Goal: Information Seeking & Learning: Learn about a topic

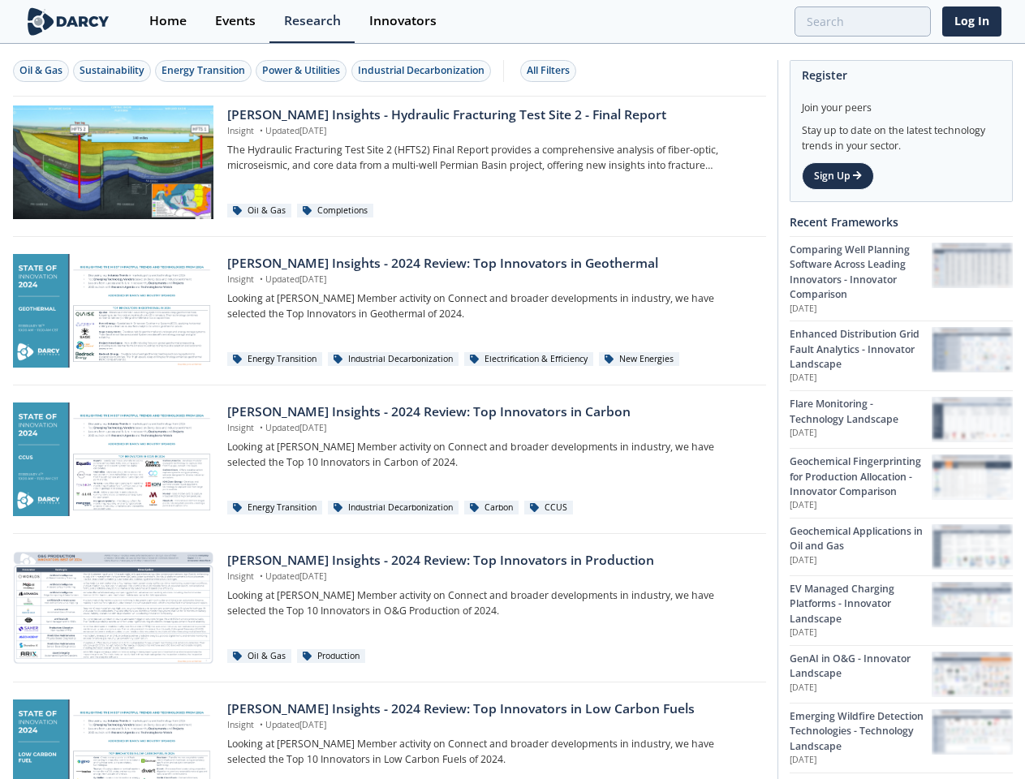
click at [41, 71] on div "Oil & Gas" at bounding box center [40, 70] width 43 height 15
click at [113, 71] on div "Sustainability" at bounding box center [112, 70] width 65 height 15
click at [204, 71] on div "Energy Transition" at bounding box center [203, 70] width 84 height 15
click at [303, 71] on div "Power & Utilities" at bounding box center [301, 70] width 78 height 15
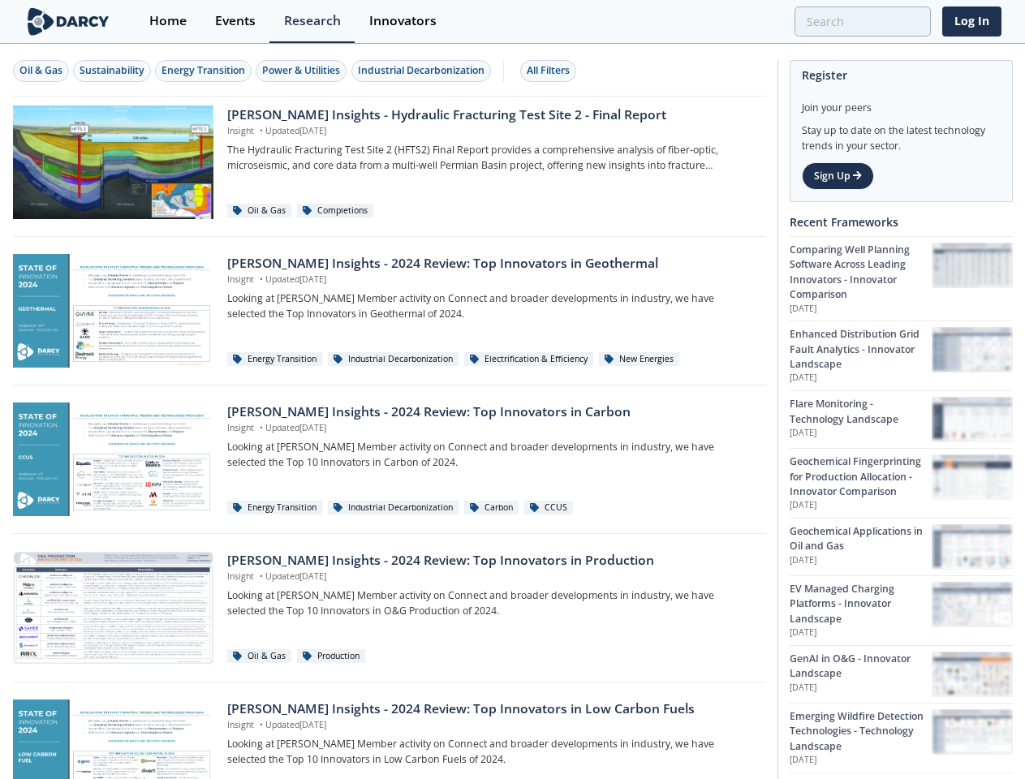
click at [424, 71] on div "Industrial Decarbonization" at bounding box center [421, 70] width 127 height 15
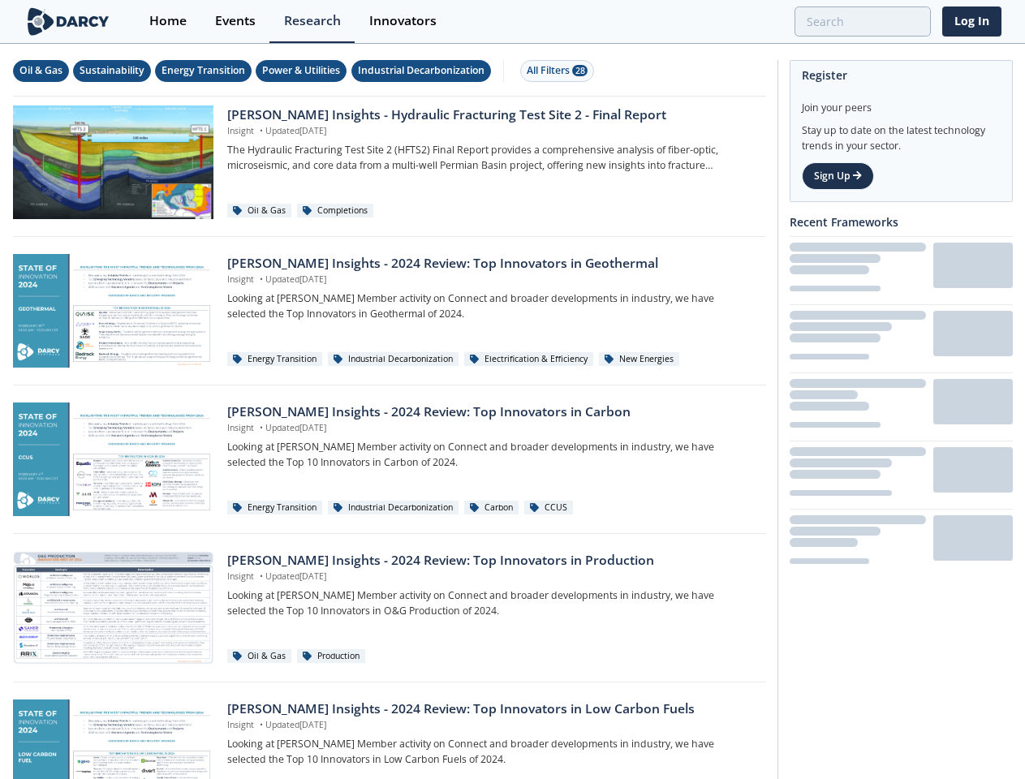
click at [553, 71] on div "All Filters 28" at bounding box center [557, 70] width 61 height 15
